Goal: Task Accomplishment & Management: Complete application form

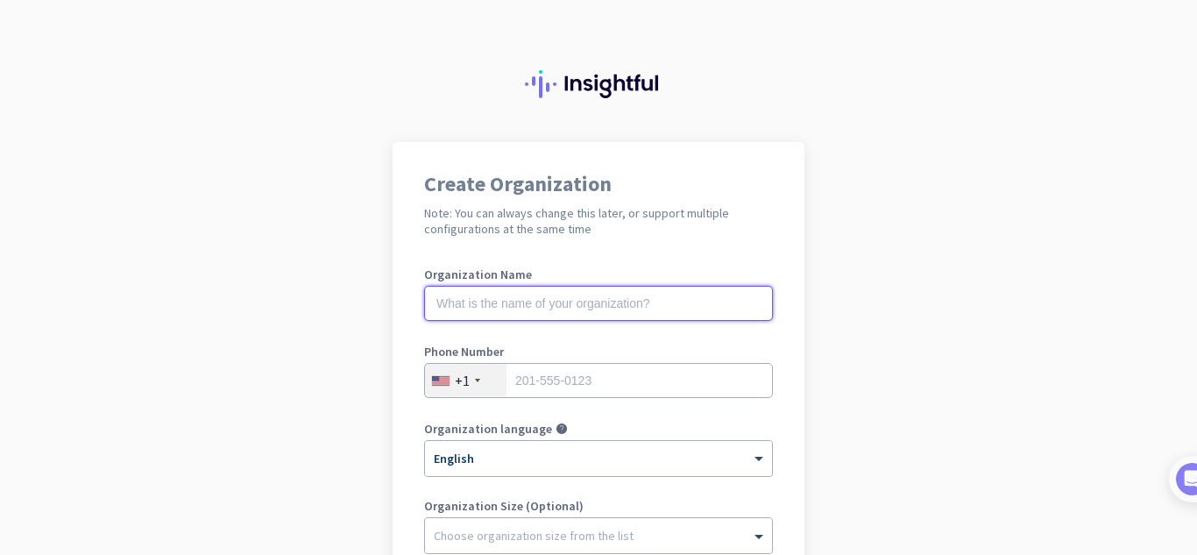
click at [652, 303] on input "text" at bounding box center [598, 303] width 349 height 35
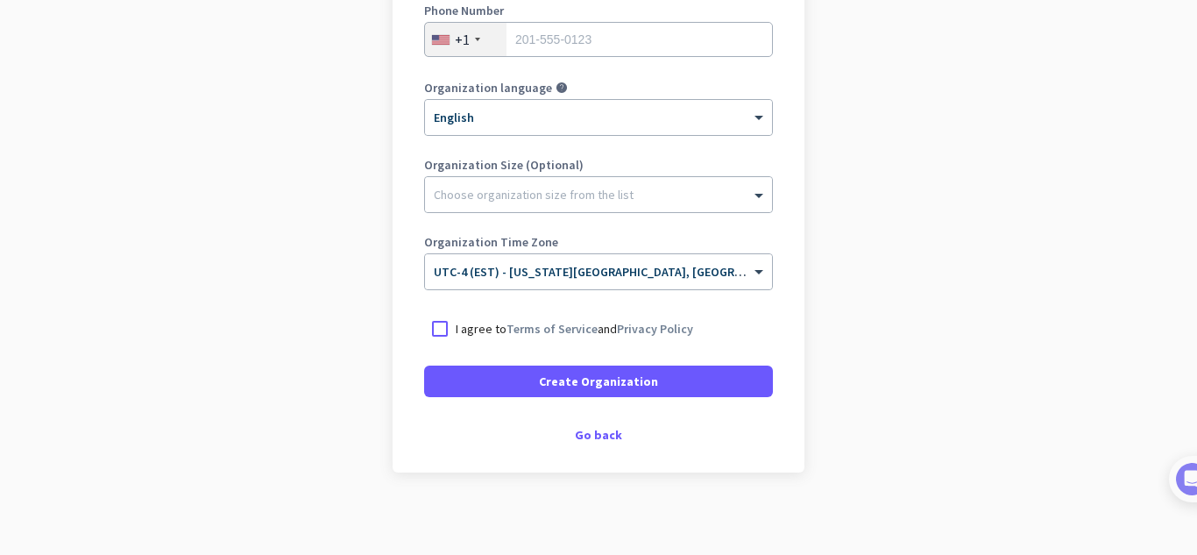
scroll to position [346, 0]
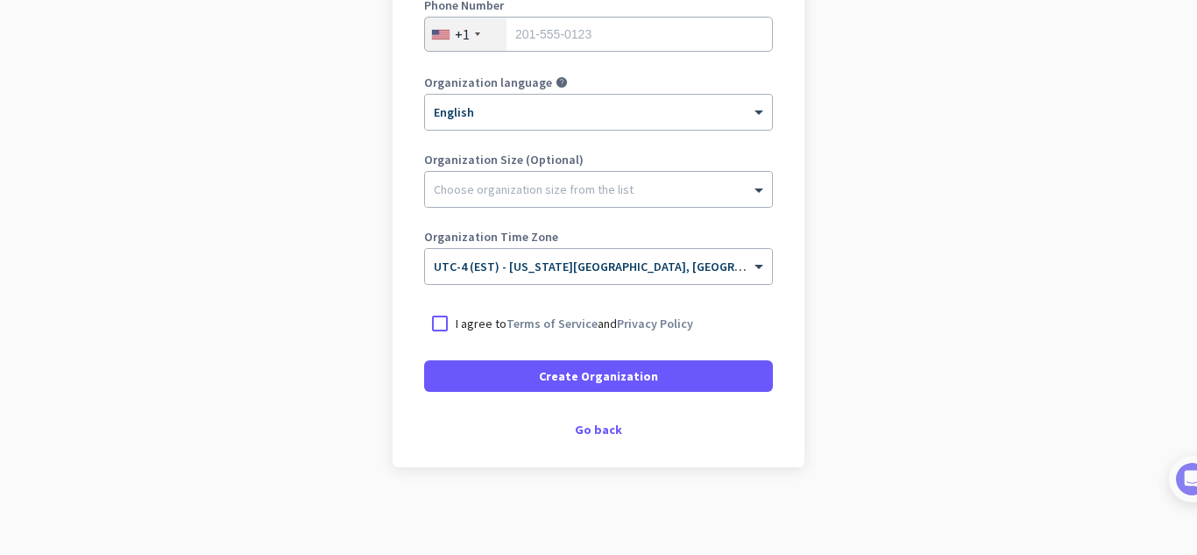
drag, startPoint x: 845, startPoint y: 272, endPoint x: 846, endPoint y: 315, distance: 42.9
click at [480, 333] on div "I agree to Terms of Service and Privacy Policy" at bounding box center [598, 324] width 349 height 32
click at [478, 324] on p "I agree to Terms of Service and Privacy Policy" at bounding box center [574, 324] width 237 height 18
click at [0, 0] on input "I agree to Terms of Service and Privacy Policy" at bounding box center [0, 0] width 0 height 0
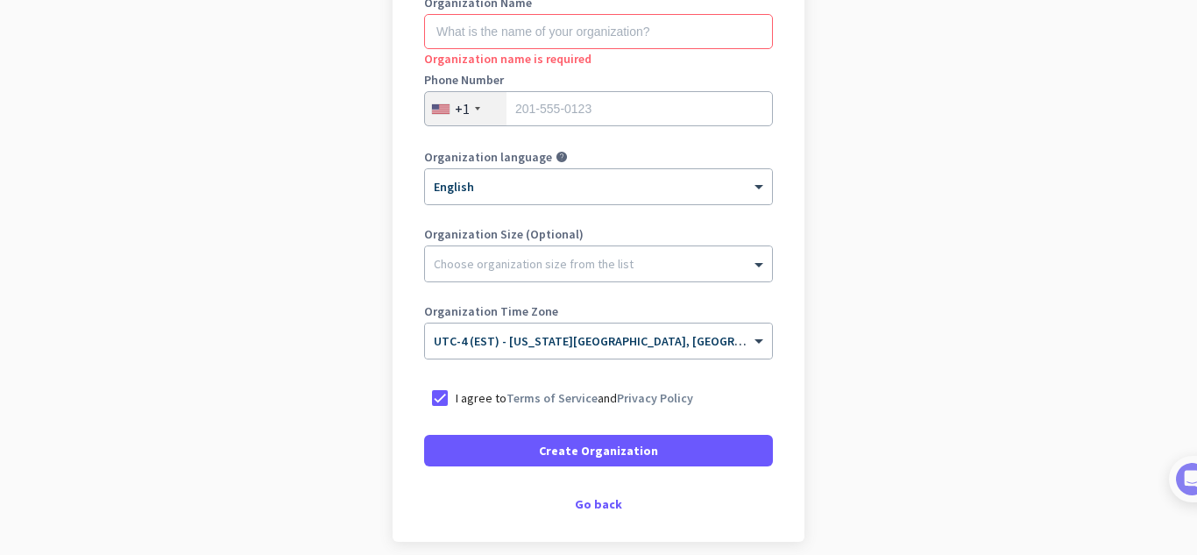
scroll to position [48, 0]
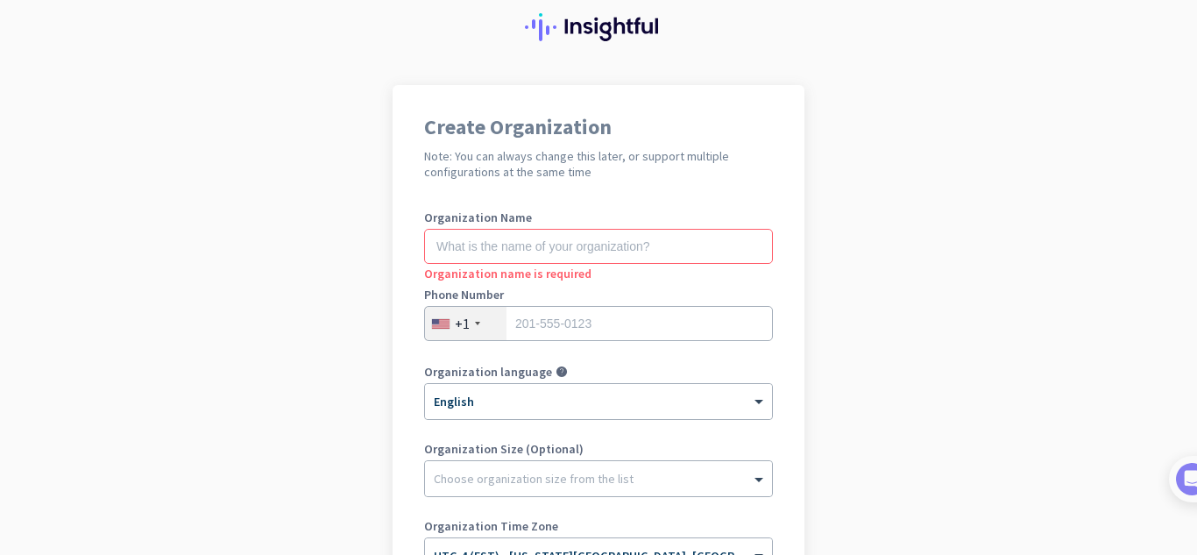
drag, startPoint x: 1030, startPoint y: 228, endPoint x: 1044, endPoint y: 160, distance: 68.9
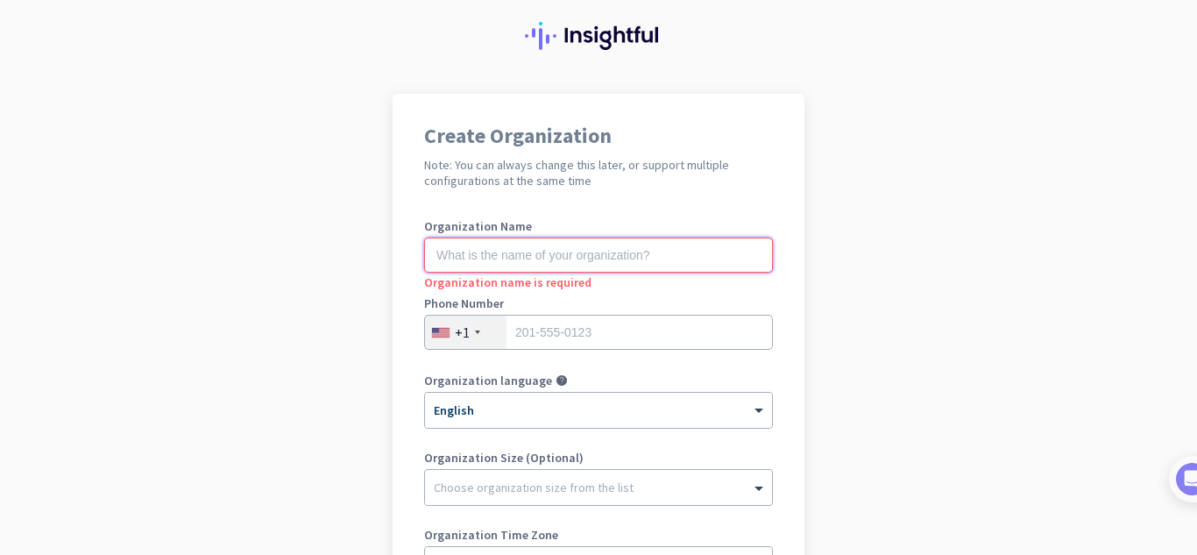
click at [633, 248] on input "text" at bounding box center [598, 254] width 349 height 35
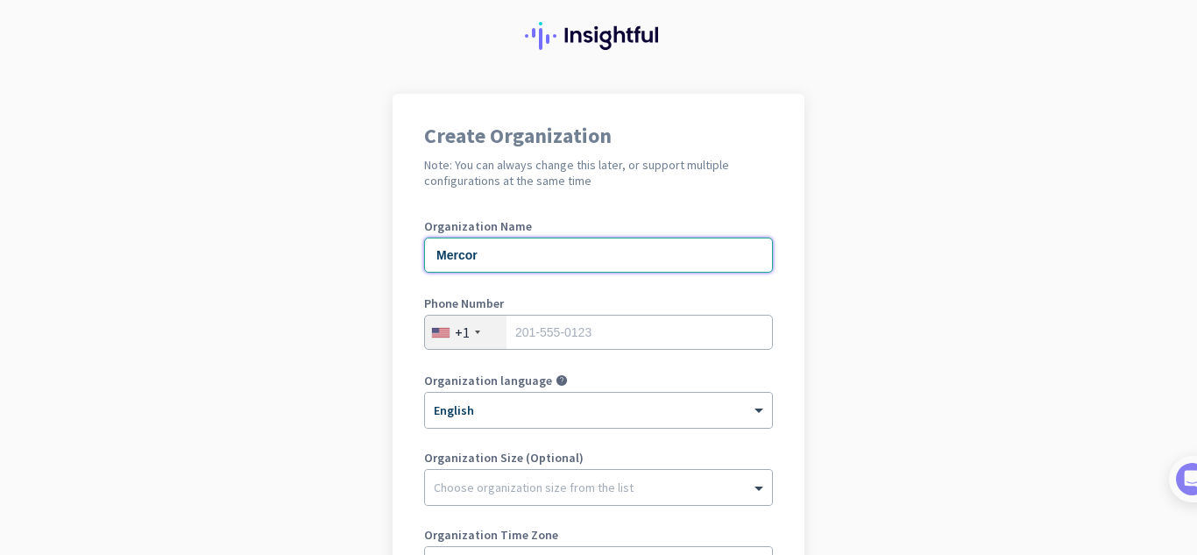
type input "Mercor"
click at [592, 334] on input "tel" at bounding box center [598, 332] width 349 height 35
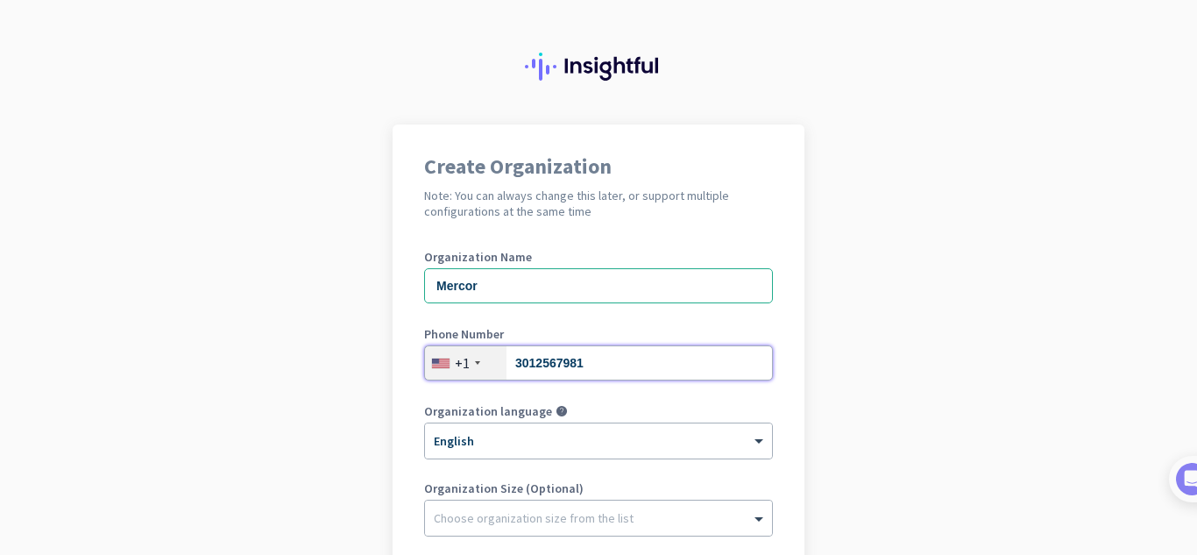
scroll to position [0, 0]
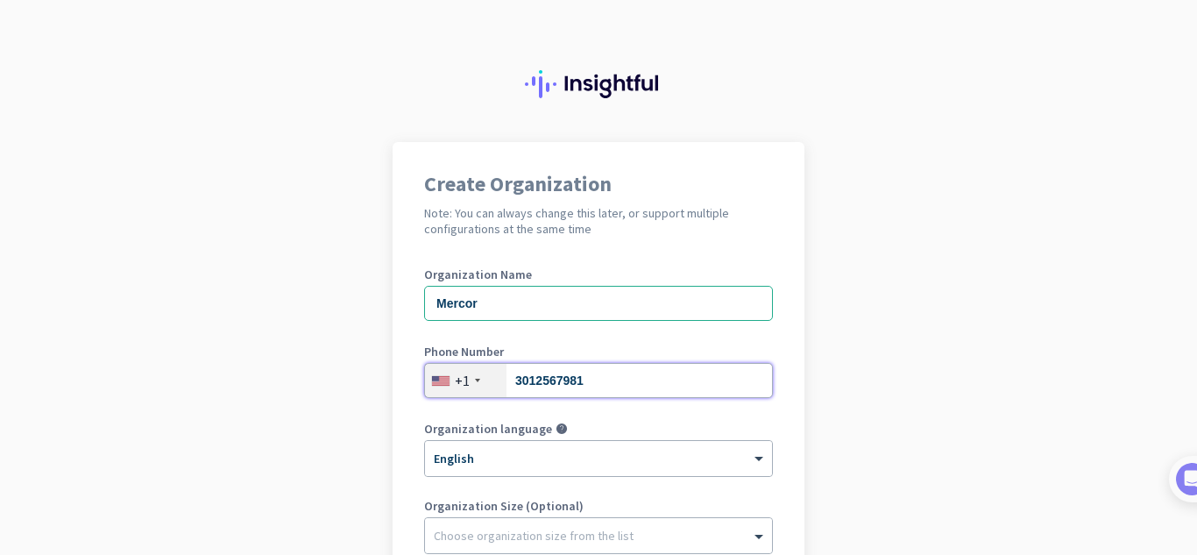
type input "3012567981"
click at [593, 332] on div "Organization Name Mercor" at bounding box center [598, 303] width 349 height 70
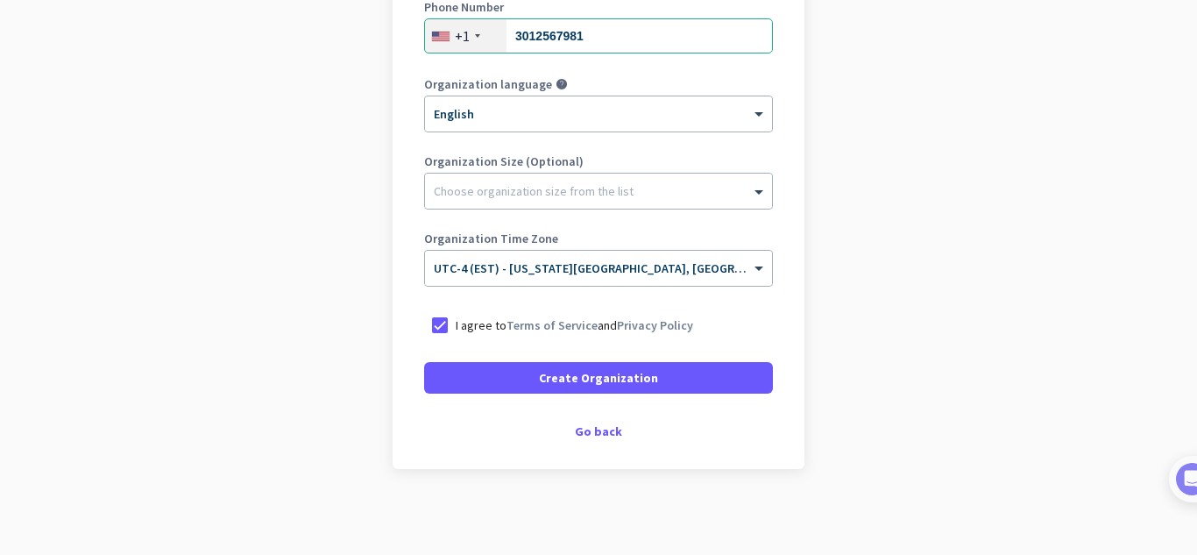
scroll to position [346, 0]
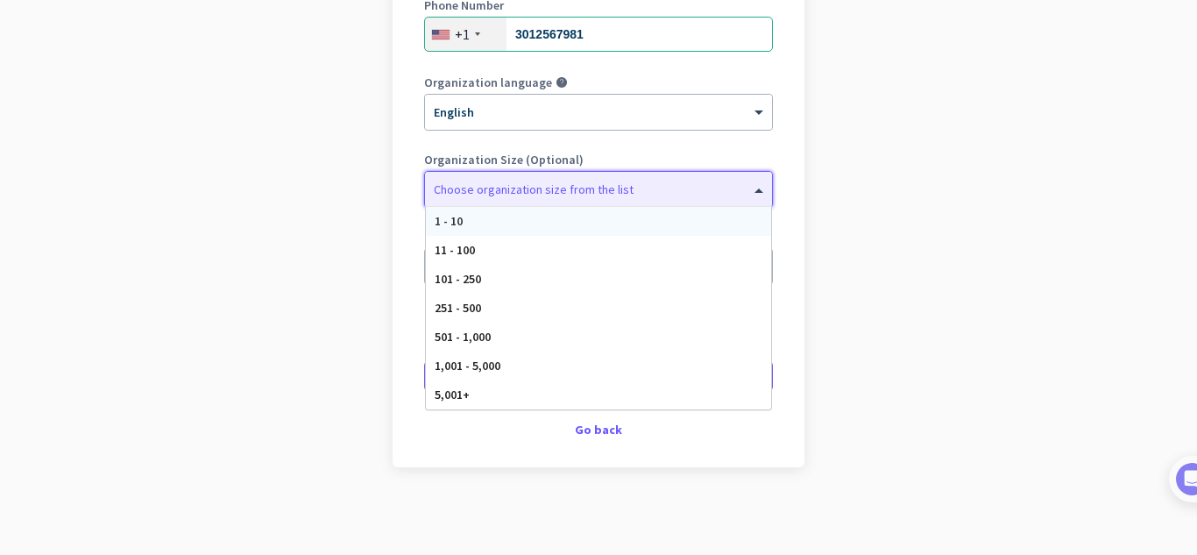
click at [637, 192] on div at bounding box center [598, 185] width 347 height 18
click at [598, 343] on div "501 - 1,000" at bounding box center [598, 336] width 345 height 29
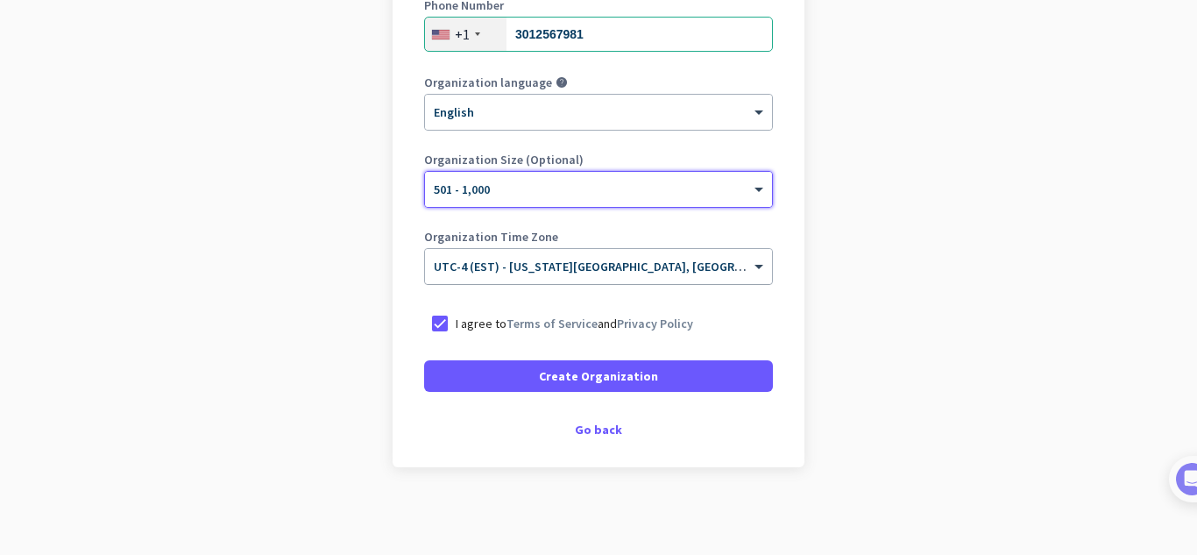
click at [658, 266] on input "text" at bounding box center [581, 260] width 294 height 13
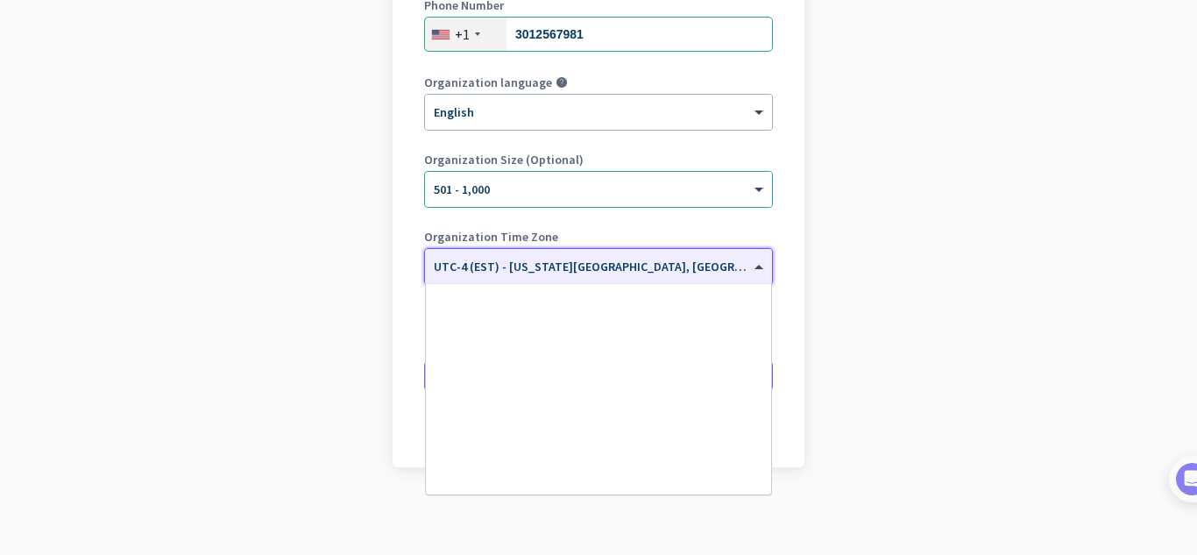
scroll to position [2053, 0]
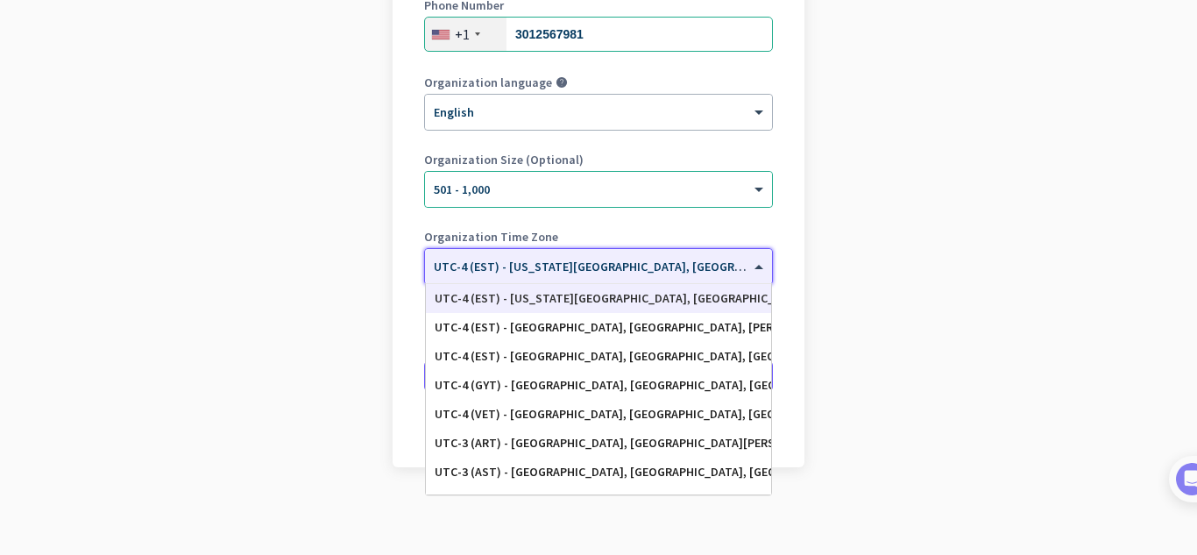
click at [658, 266] on input "text" at bounding box center [581, 260] width 294 height 13
click at [891, 287] on app-onboarding-organization "Create Organization Note: You can always change this later, or support multiple…" at bounding box center [598, 175] width 1197 height 759
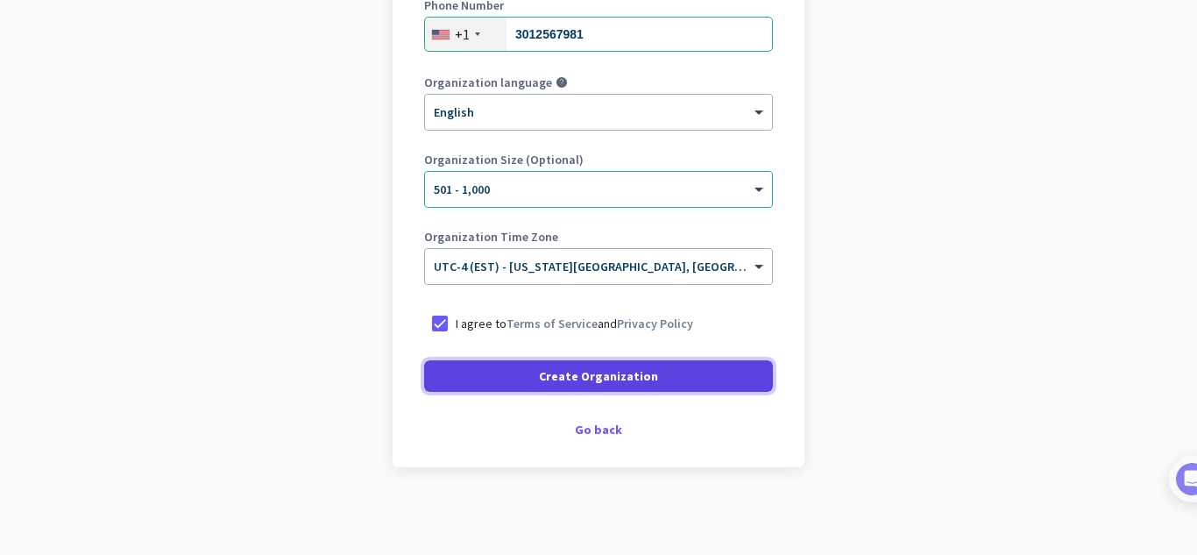
click at [712, 377] on span at bounding box center [598, 376] width 349 height 42
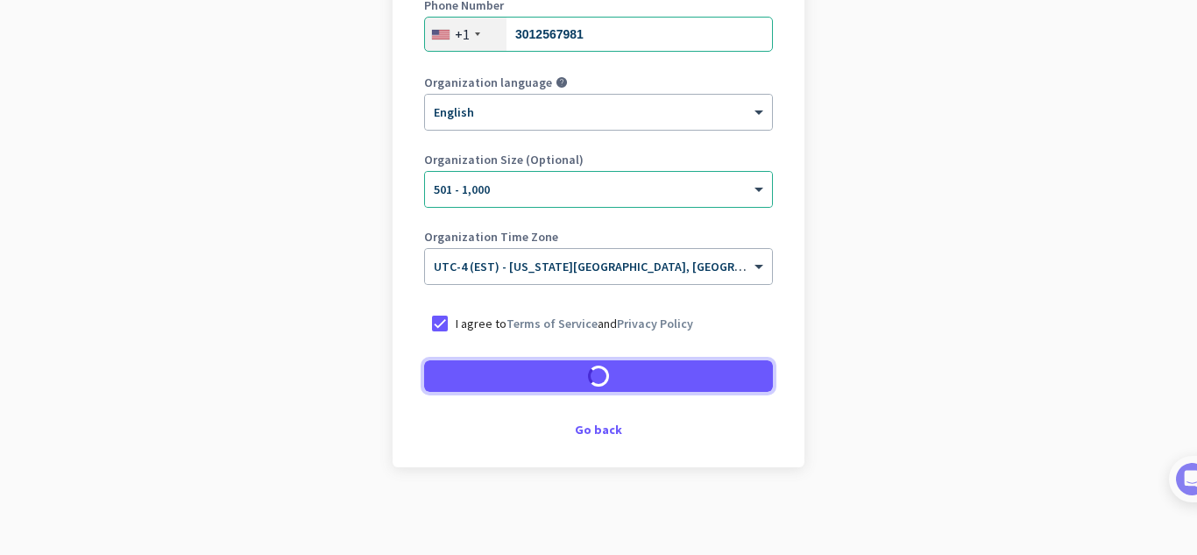
scroll to position [294, 0]
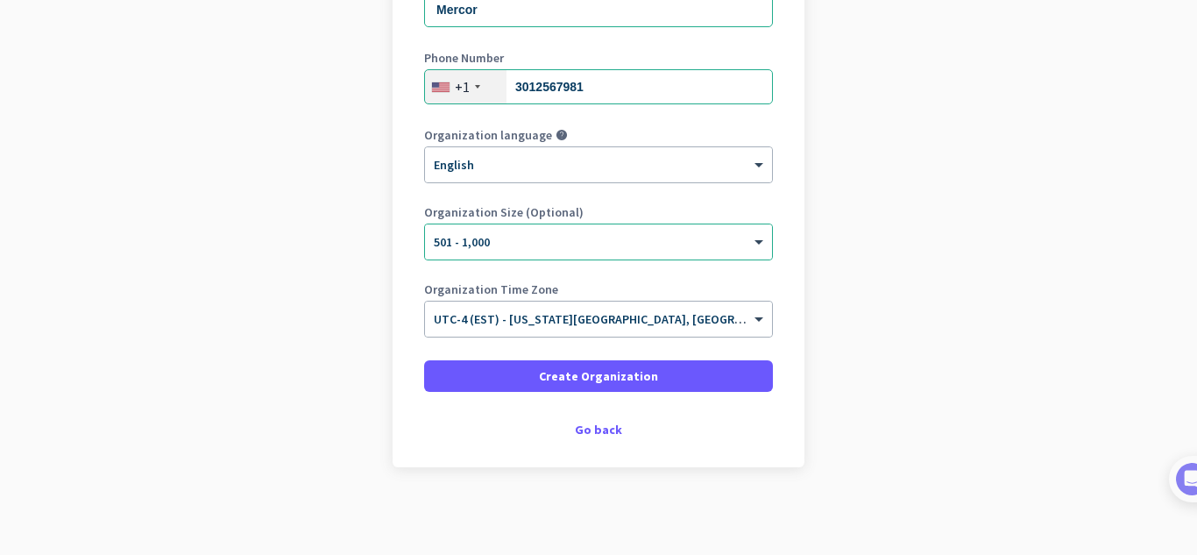
click at [603, 421] on div "Create Organization Note: You can always change this later, or support multiple…" at bounding box center [599, 157] width 412 height 619
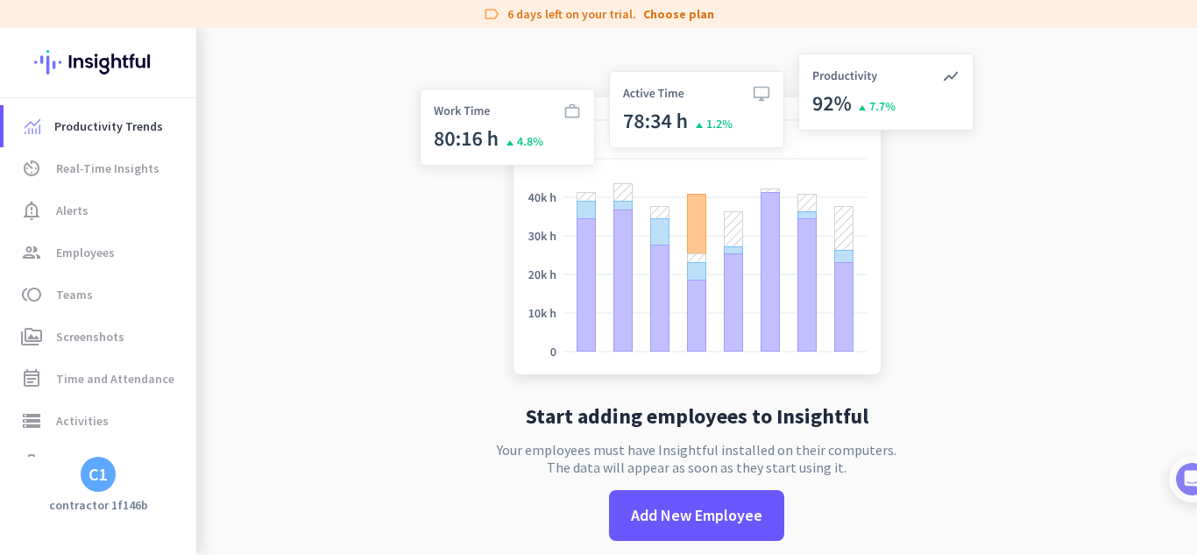
click at [112, 477] on div "C1" at bounding box center [98, 473] width 35 height 35
click at [159, 446] on span "Sign out" at bounding box center [191, 441] width 106 height 16
